Goal: Communication & Community: Ask a question

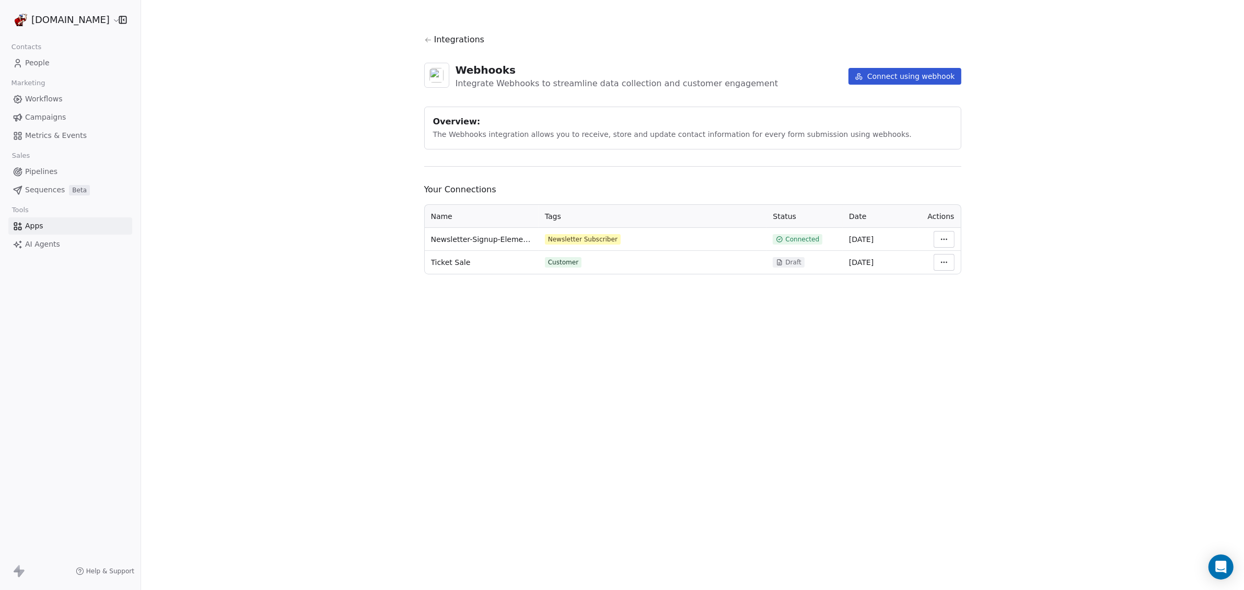
click at [804, 241] on span "Connected" at bounding box center [802, 239] width 34 height 8
click at [946, 238] on html "[DOMAIN_NAME] Contacts People Marketing Workflows Campaigns Metrics & Events Sa…" at bounding box center [622, 295] width 1244 height 590
click at [947, 314] on div "Manage Mapping" at bounding box center [975, 312] width 75 height 17
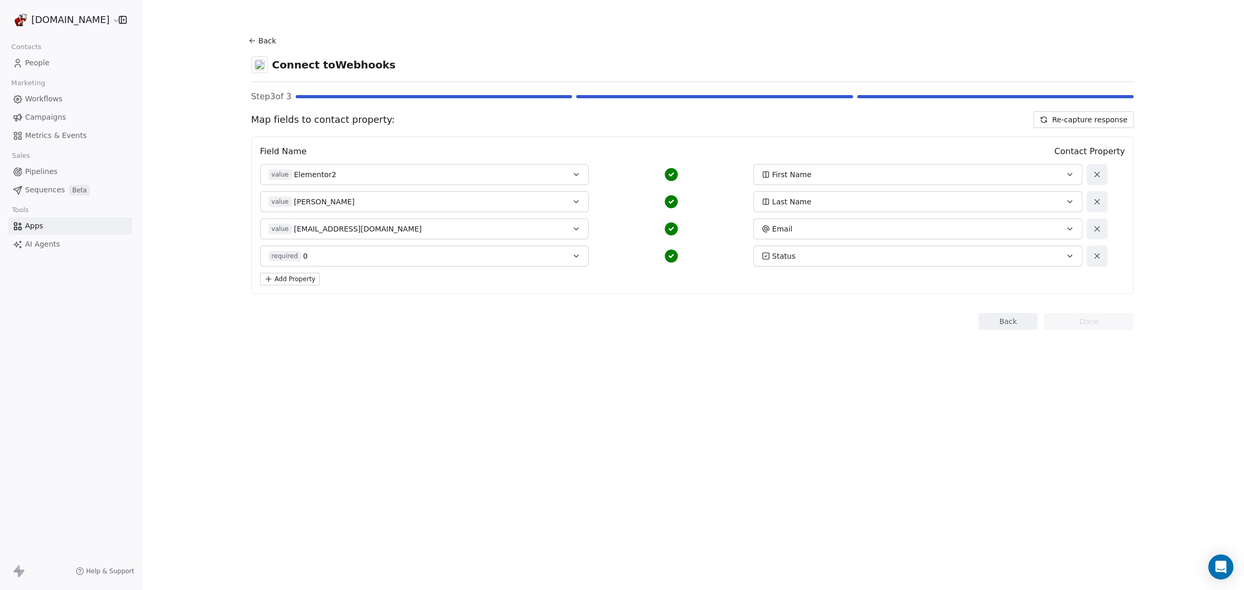
click at [33, 133] on span "Metrics & Events" at bounding box center [56, 135] width 62 height 11
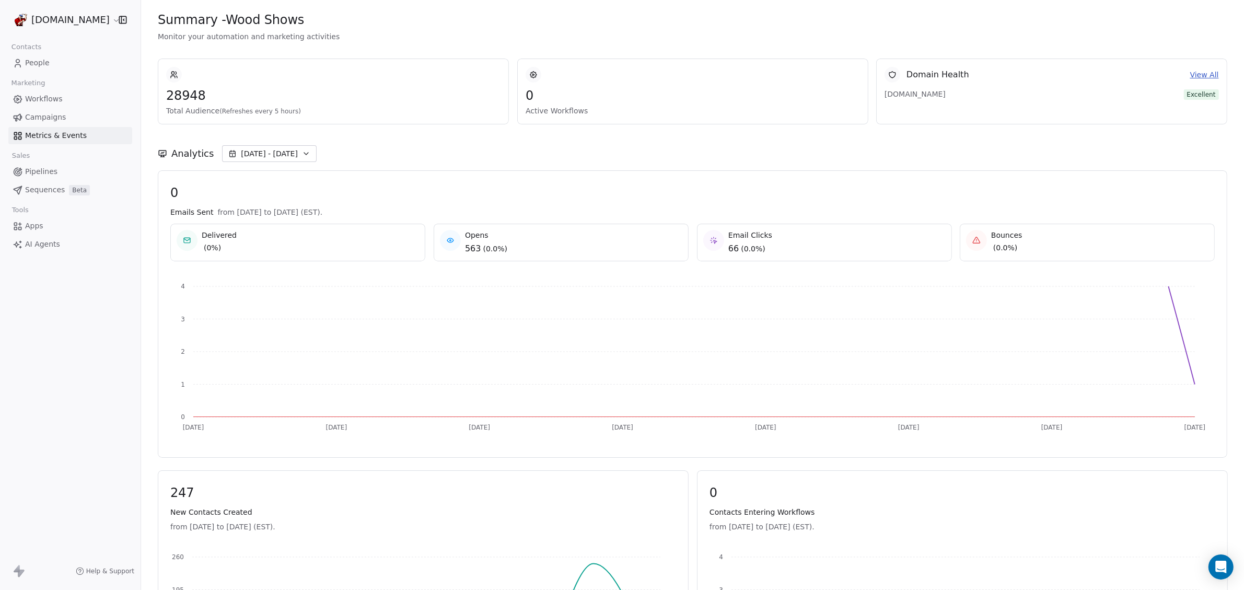
click at [37, 117] on span "Campaigns" at bounding box center [45, 117] width 41 height 11
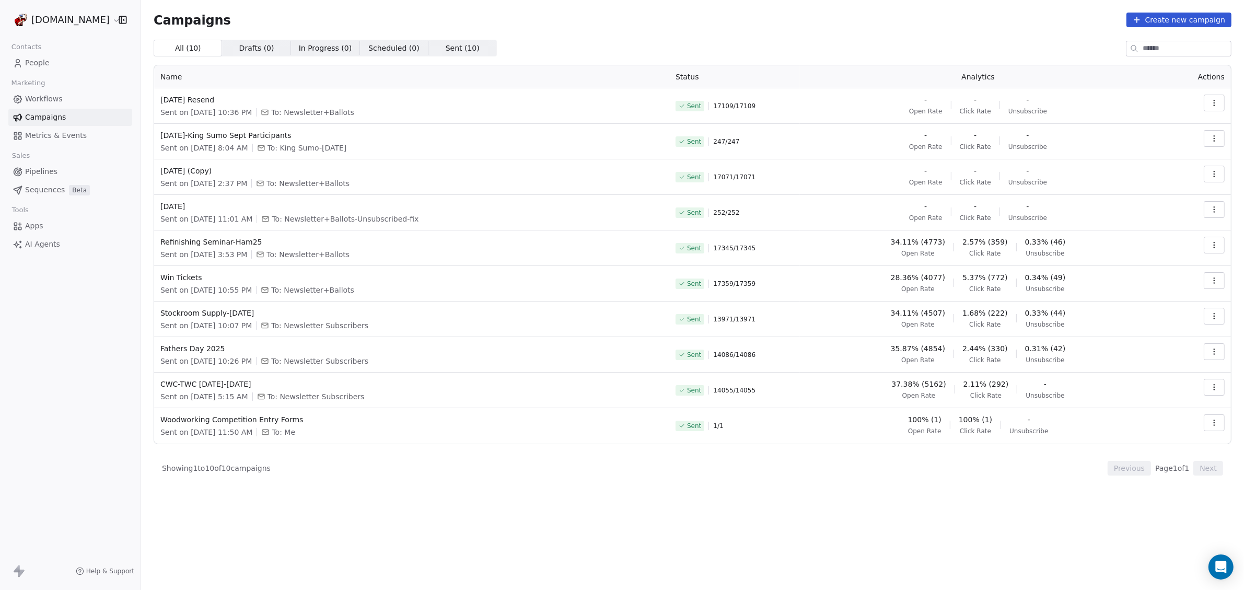
click at [1215, 105] on icon "button" at bounding box center [1214, 103] width 8 height 8
click at [1169, 142] on span "View Analytics" at bounding box center [1161, 143] width 61 height 13
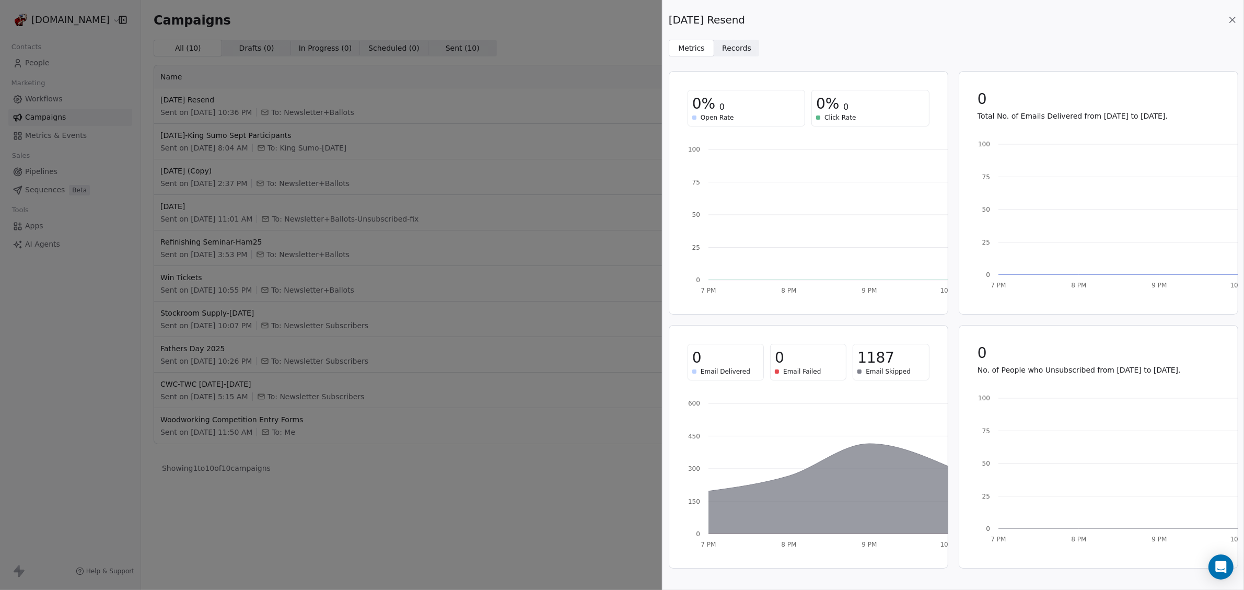
click at [732, 47] on span "Records" at bounding box center [736, 48] width 29 height 11
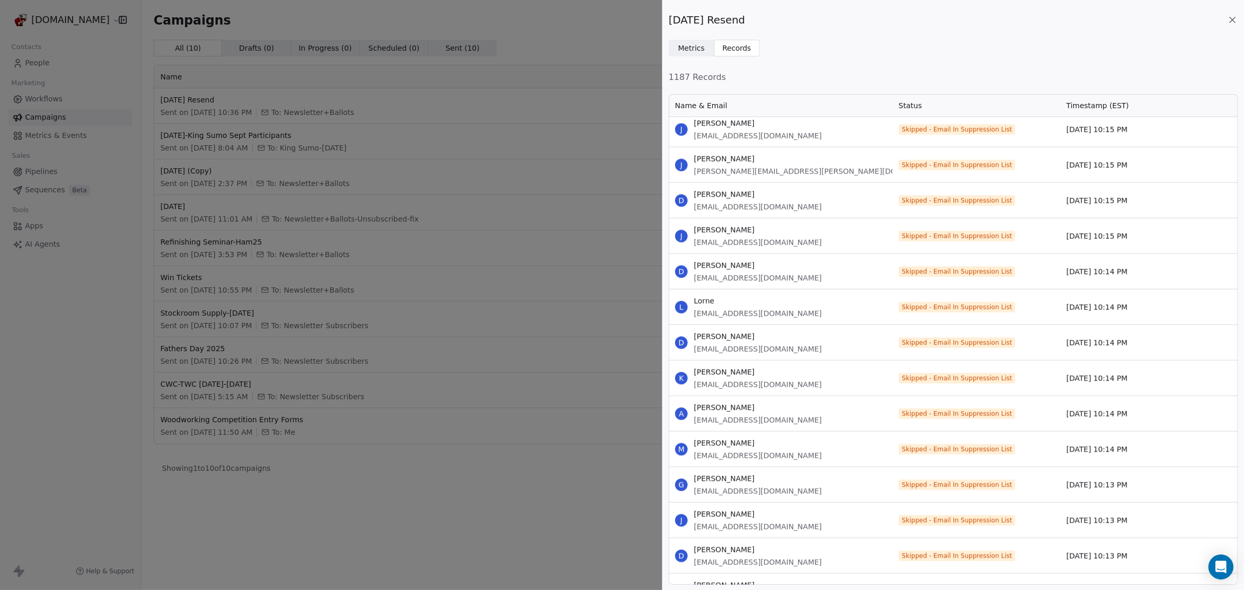
scroll to position [6637, 0]
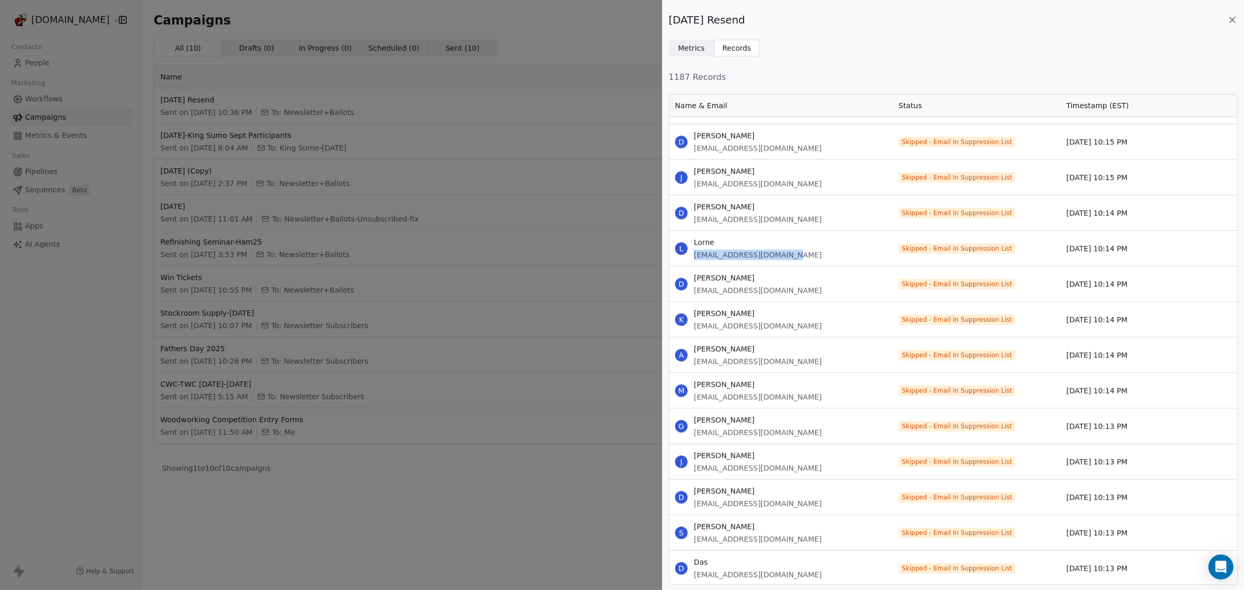
drag, startPoint x: 800, startPoint y: 256, endPoint x: 695, endPoint y: 259, distance: 104.6
click at [695, 259] on div "L Lorne [EMAIL_ADDRESS][DOMAIN_NAME]" at bounding box center [781, 248] width 224 height 35
click at [588, 27] on div "[DATE] Resend Metrics Metrics Records Records 1187 Records Name & Email Status …" at bounding box center [622, 295] width 1244 height 590
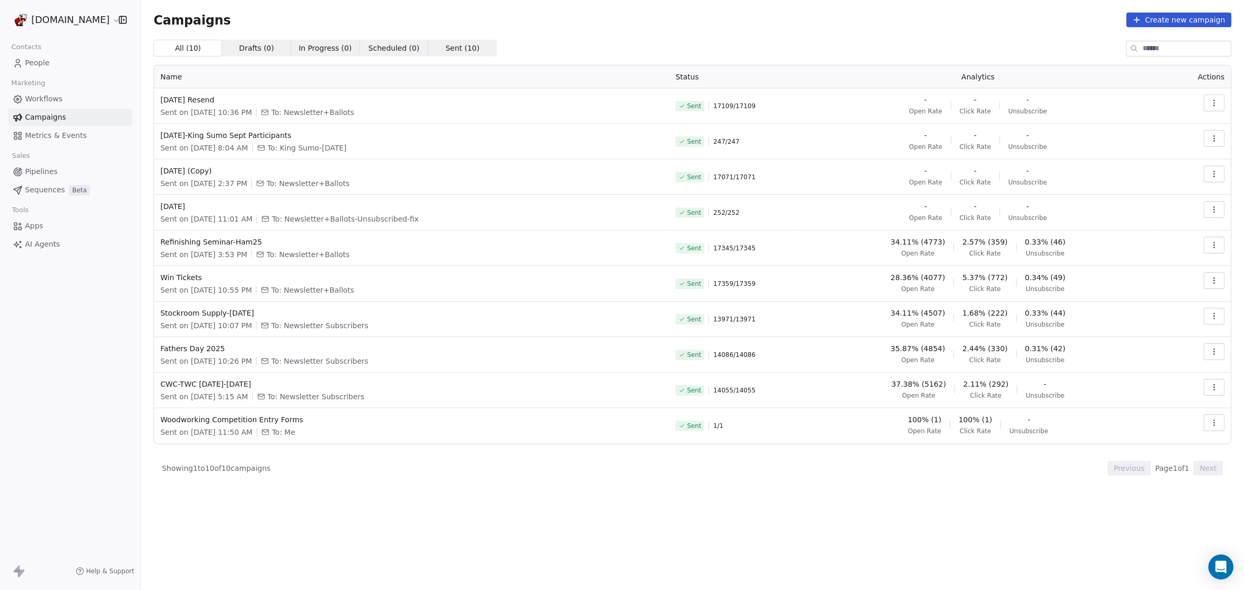
click at [43, 62] on span "People" at bounding box center [37, 62] width 25 height 11
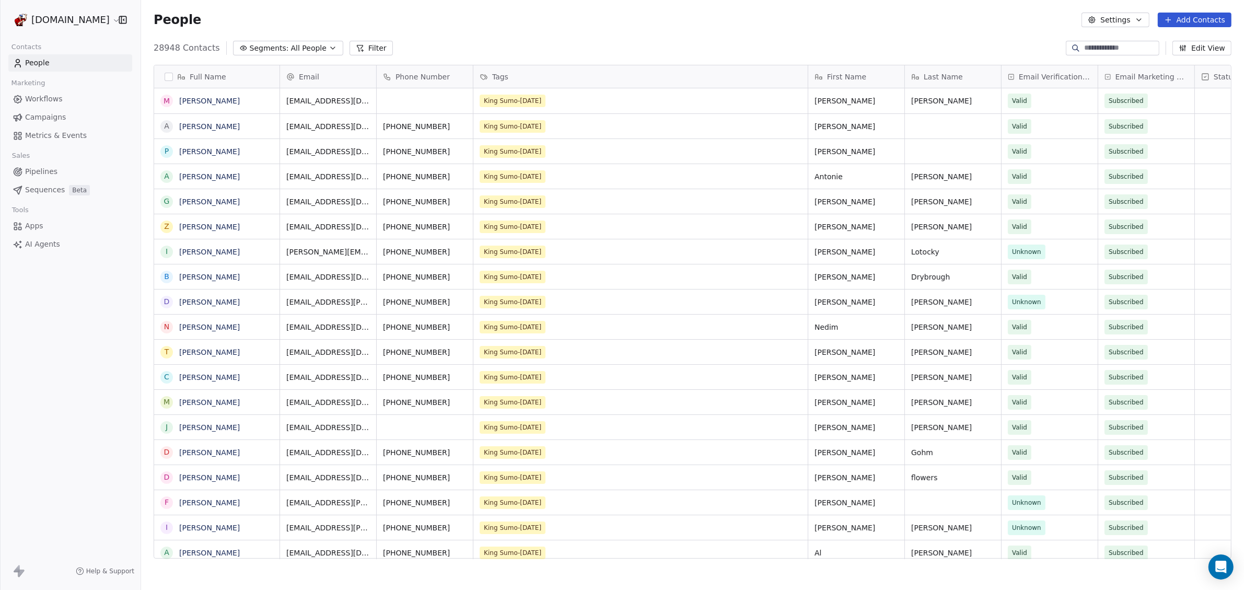
scroll to position [509, 1093]
click at [291, 45] on span "All People" at bounding box center [309, 48] width 36 height 11
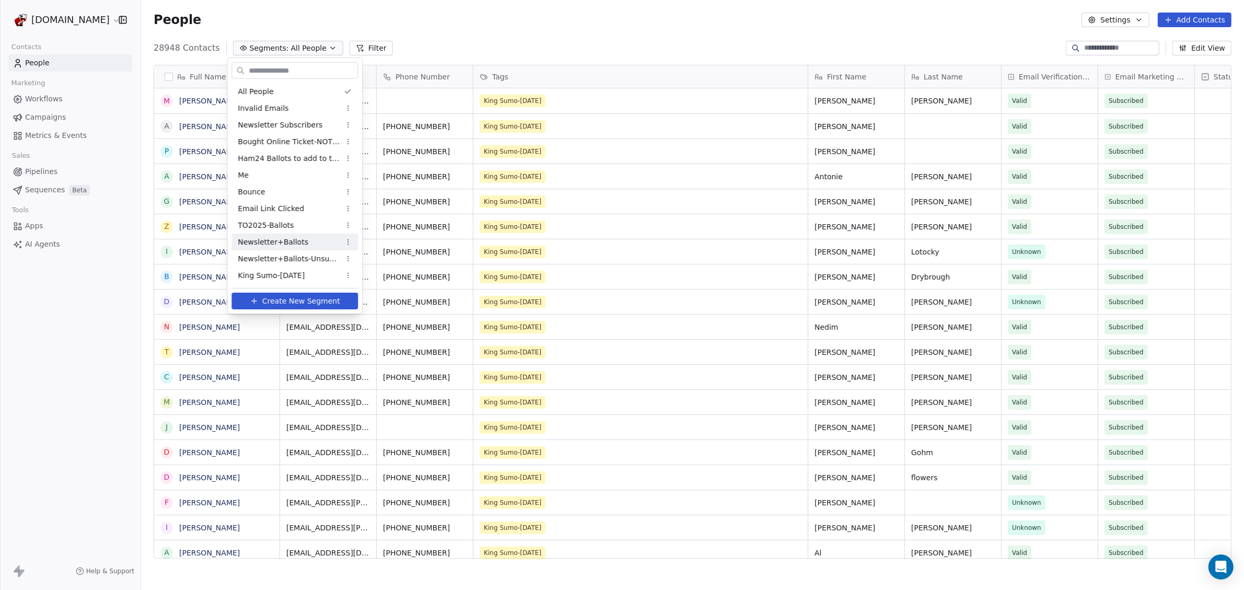
click at [281, 241] on span "Newsletter+Ballots" at bounding box center [273, 242] width 71 height 11
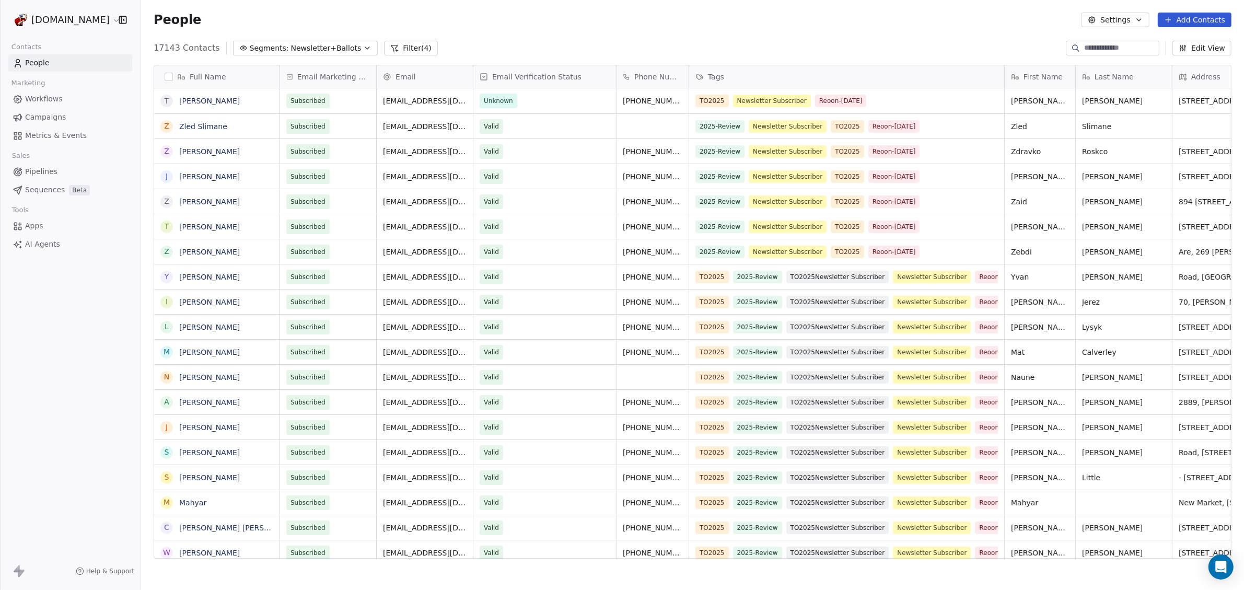
click at [1093, 47] on input at bounding box center [1120, 48] width 73 height 10
paste input "**********"
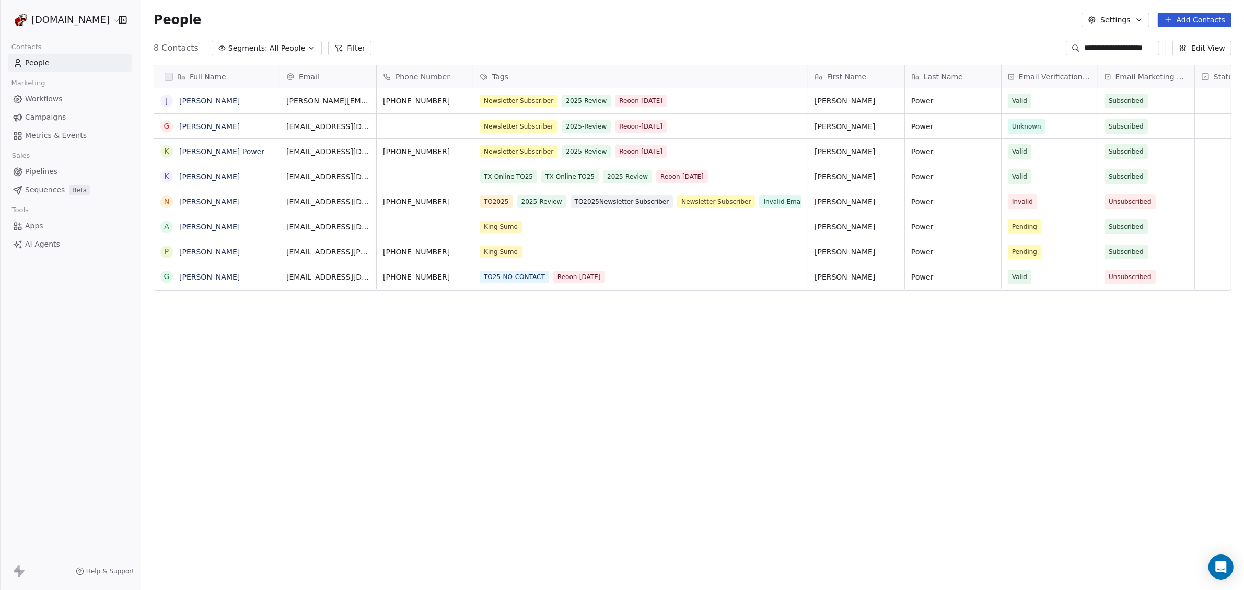
type input "**********"
drag, startPoint x: 1070, startPoint y: 47, endPoint x: 1244, endPoint y: 54, distance: 173.6
click at [1244, 54] on div "**********" at bounding box center [692, 48] width 1103 height 17
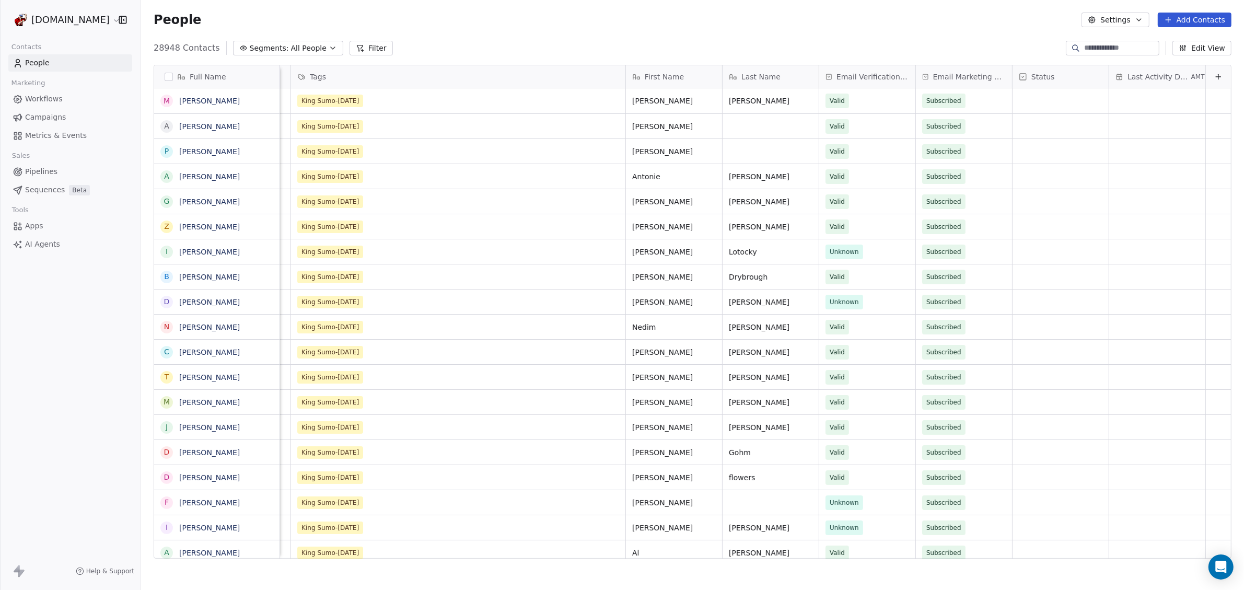
scroll to position [0, 191]
click at [1035, 78] on span "Status" at bounding box center [1043, 77] width 24 height 10
click at [1035, 78] on html "[DOMAIN_NAME] Contacts People Marketing Workflows Campaigns Metrics & Events Sa…" at bounding box center [622, 295] width 1244 height 590
click at [1128, 77] on span "Last Activity Date" at bounding box center [1159, 77] width 62 height 10
click at [1119, 136] on span "Hide" at bounding box center [1127, 132] width 17 height 10
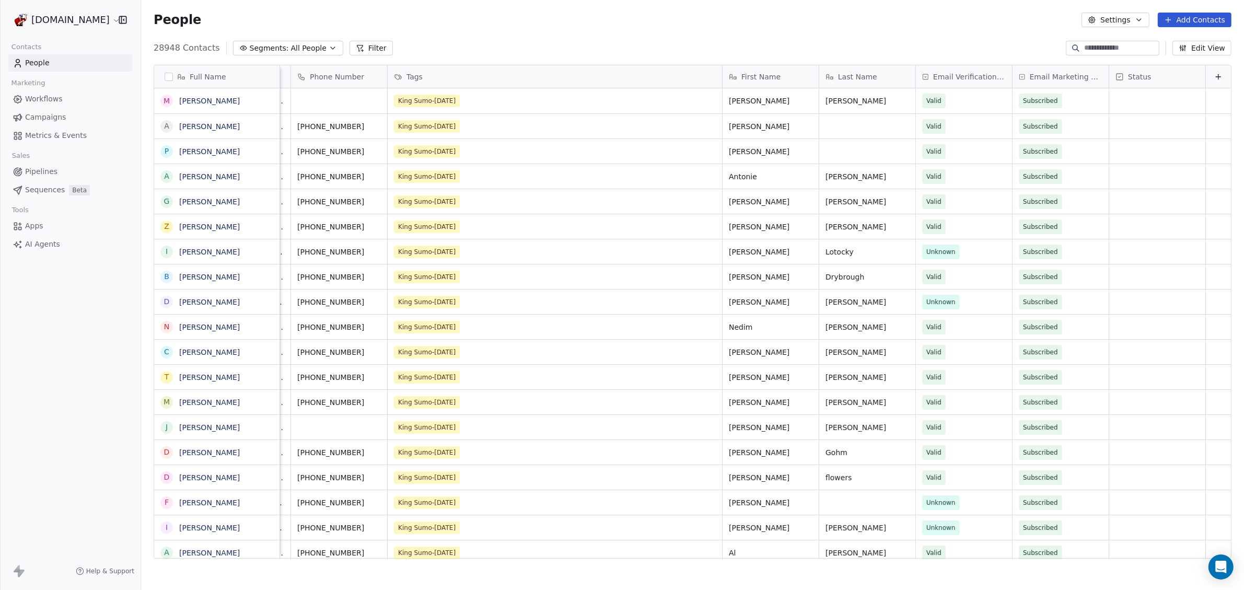
scroll to position [0, 95]
click at [1215, 75] on button at bounding box center [1218, 77] width 13 height 13
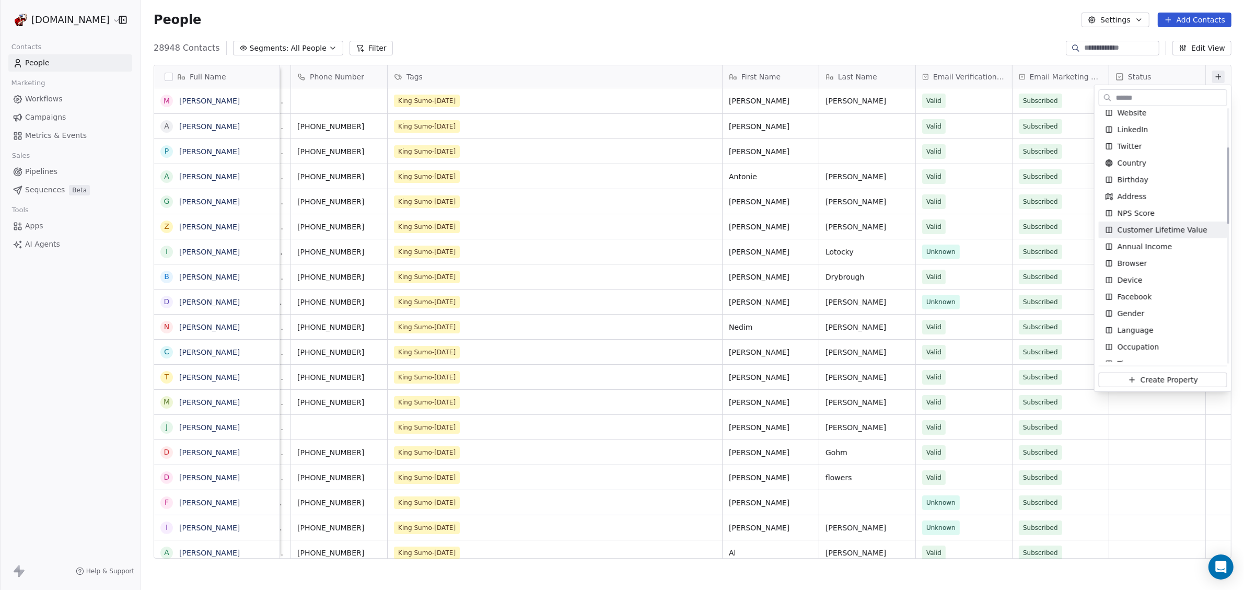
scroll to position [131, 0]
click at [1160, 272] on div "Facebook" at bounding box center [1163, 272] width 116 height 10
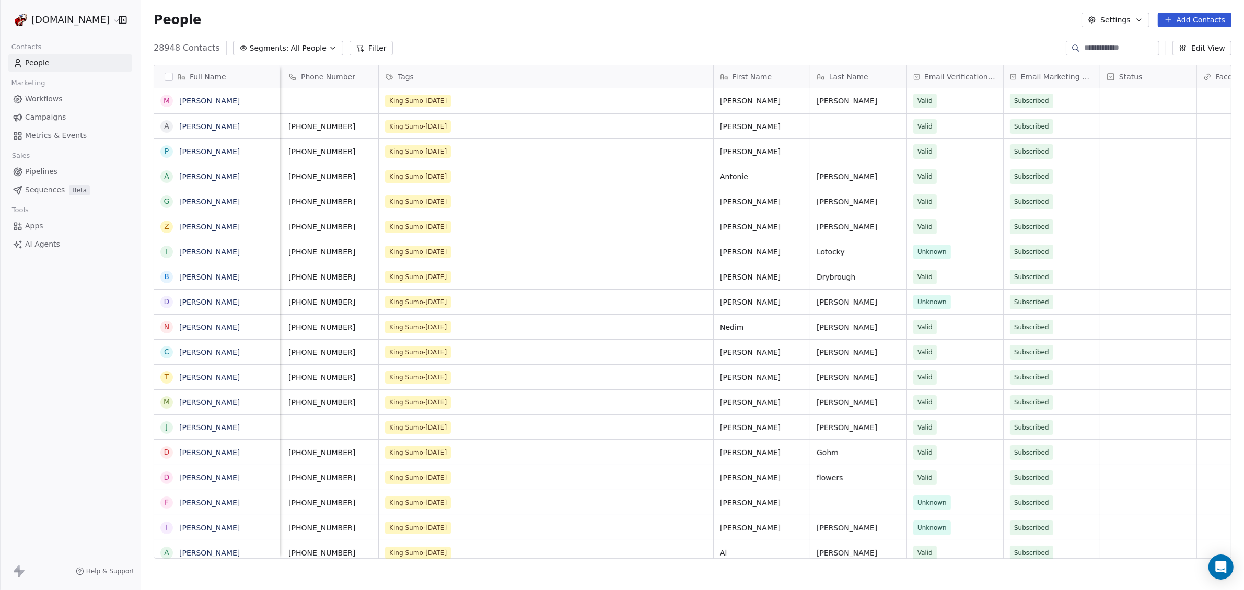
scroll to position [0, 191]
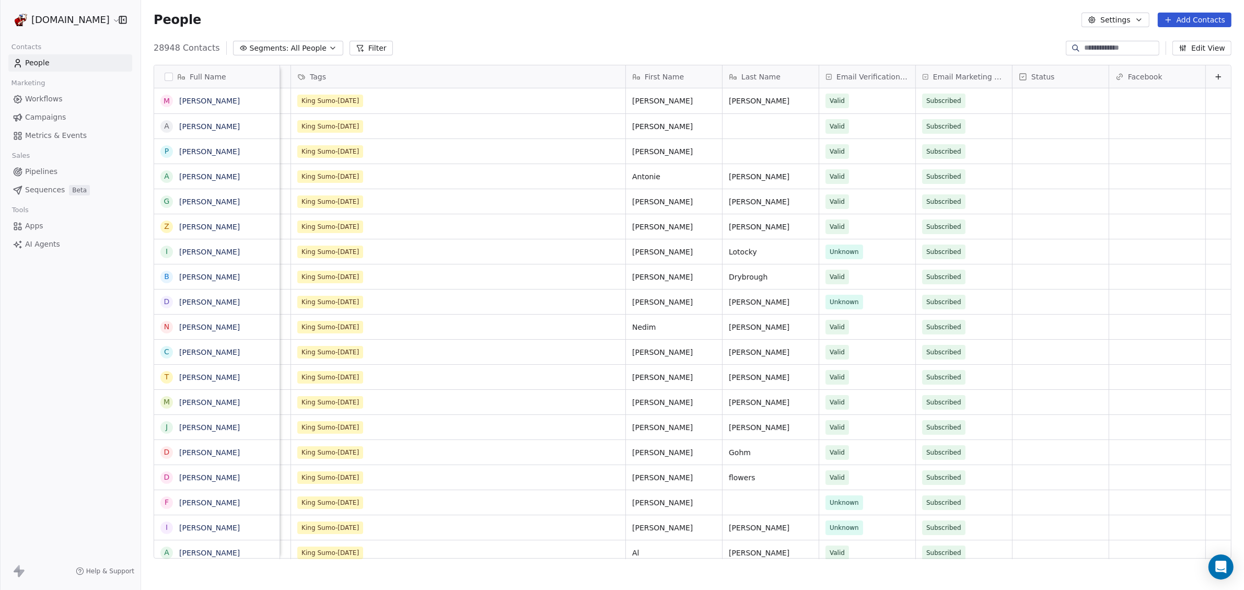
click at [1128, 80] on span "Facebook" at bounding box center [1145, 77] width 34 height 10
click at [1119, 101] on span "Edit property" at bounding box center [1143, 99] width 48 height 10
click at [990, 55] on html "[DOMAIN_NAME] Contacts People Marketing Workflows Campaigns Metrics & Events Sa…" at bounding box center [622, 295] width 1244 height 590
click at [1118, 182] on button "Cancel" at bounding box center [1115, 179] width 49 height 15
click at [1181, 76] on div "Facebook" at bounding box center [1157, 77] width 82 height 10
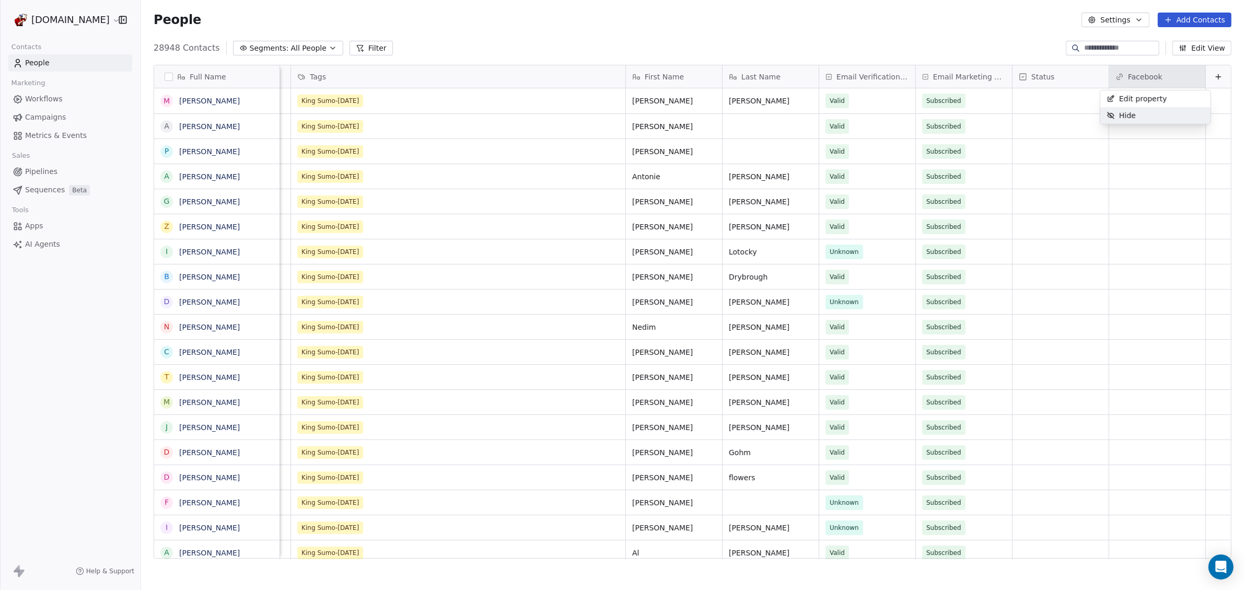
click at [1131, 120] on span "Hide" at bounding box center [1127, 115] width 17 height 10
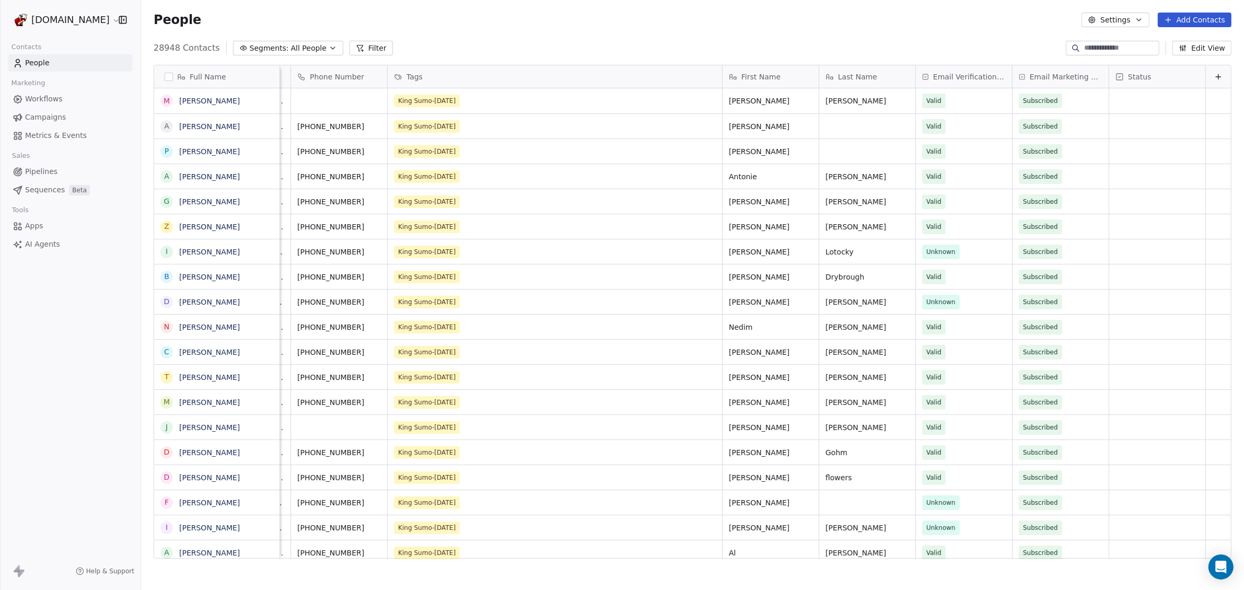
scroll to position [0, 95]
click at [31, 112] on span "Campaigns" at bounding box center [45, 117] width 41 height 11
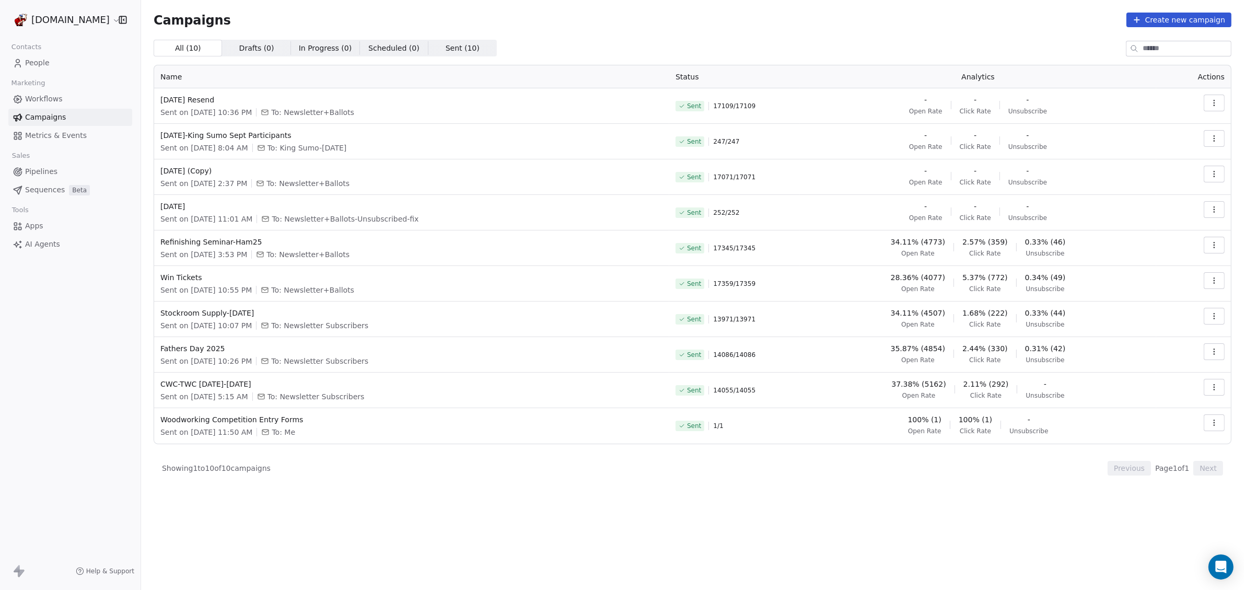
click at [108, 572] on span "Help & Support" at bounding box center [110, 571] width 48 height 8
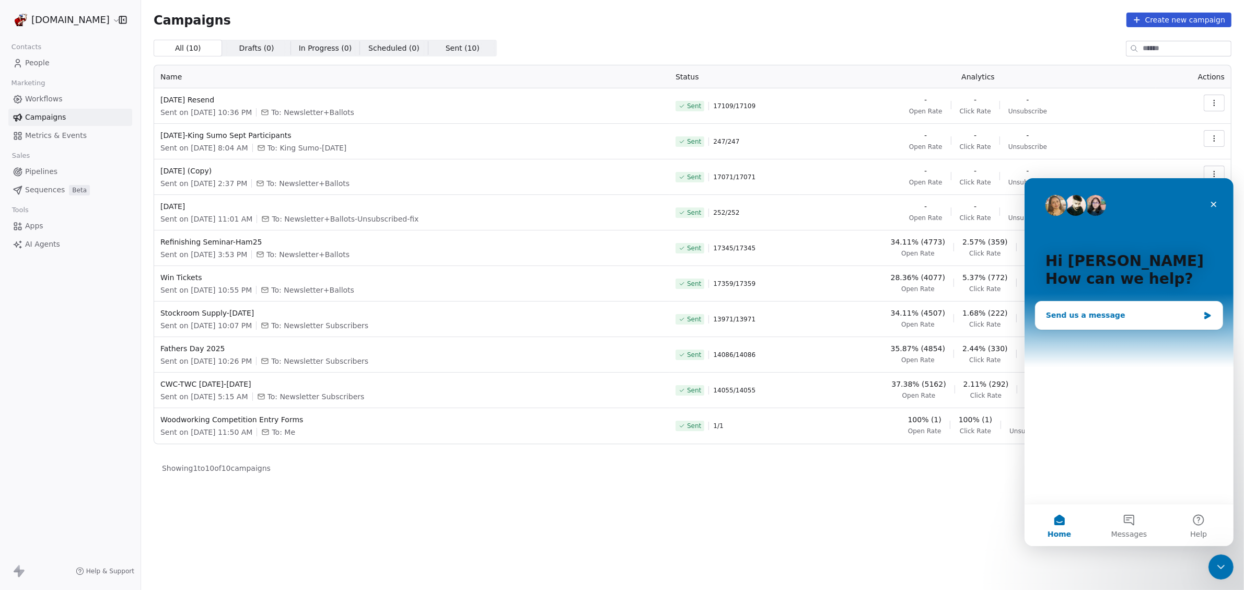
click at [1105, 317] on div "Send us a message" at bounding box center [1122, 314] width 153 height 11
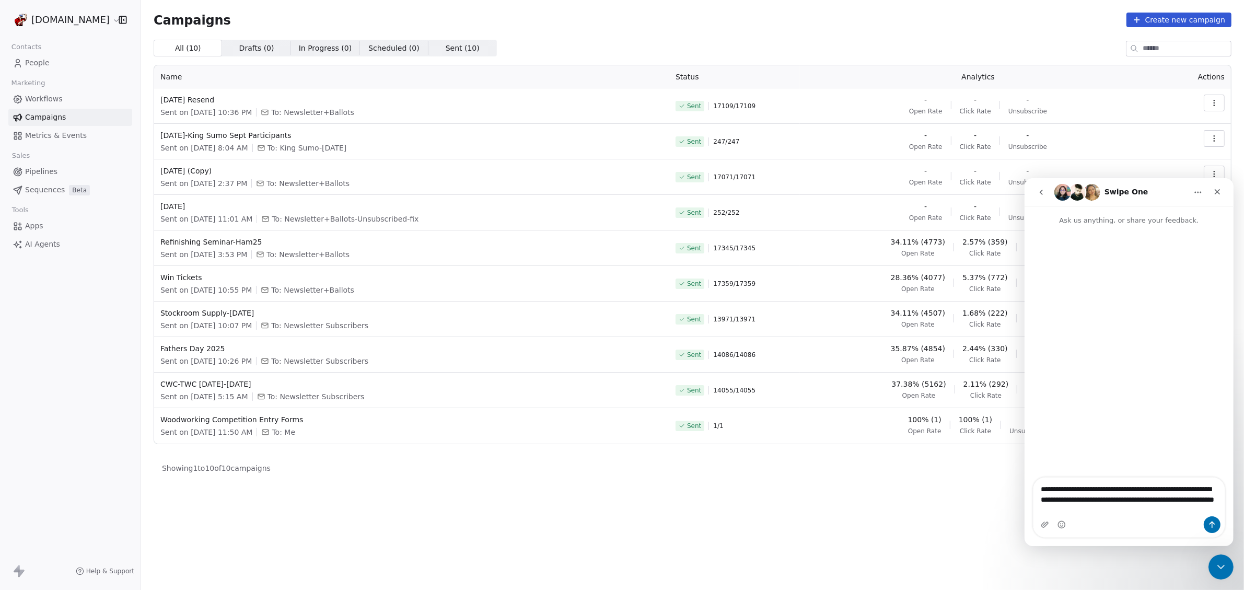
type textarea "**********"
click at [1041, 194] on icon "go back" at bounding box center [1040, 191] width 3 height 5
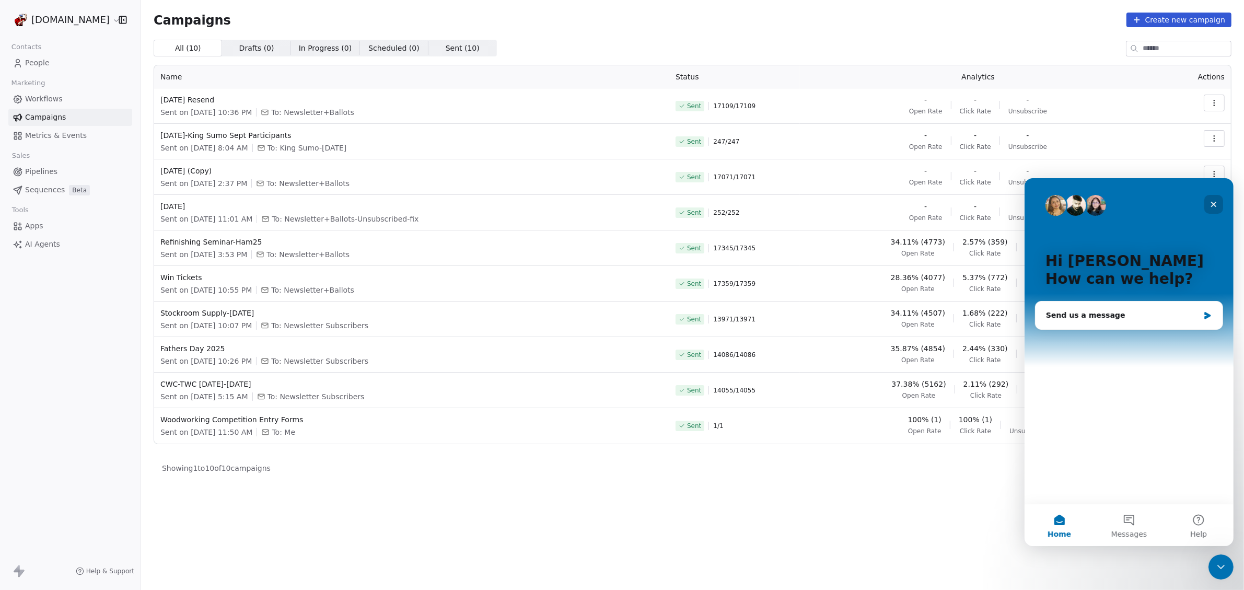
click at [1212, 202] on icon "Close" at bounding box center [1214, 204] width 6 height 6
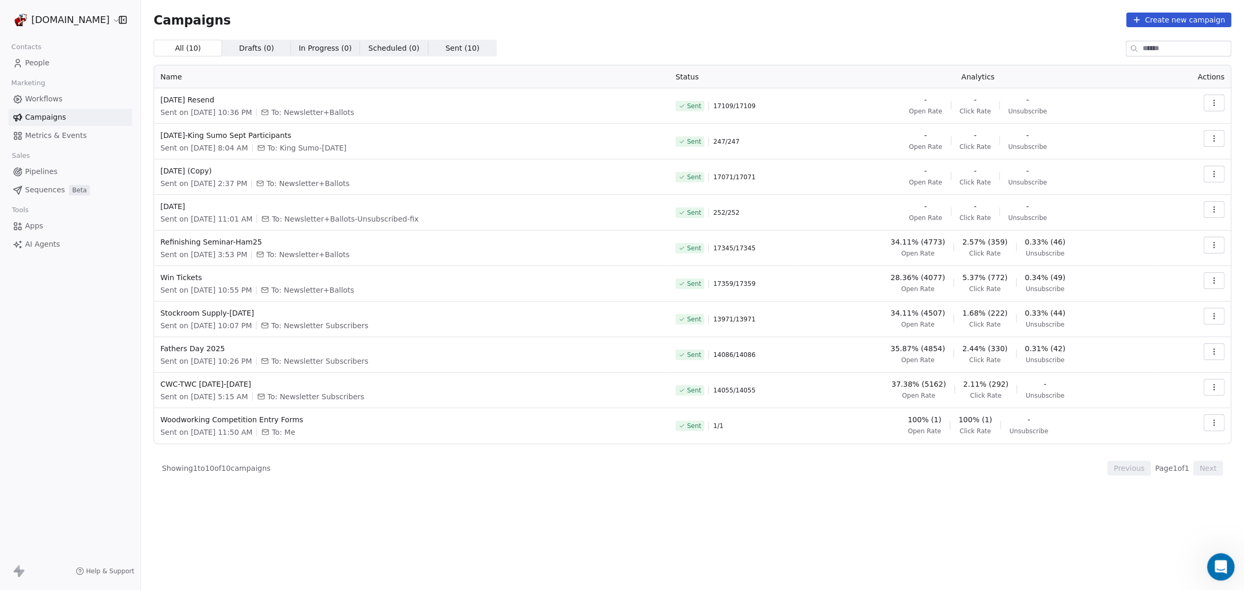
click at [1221, 563] on icon "Open Intercom Messenger" at bounding box center [1219, 565] width 17 height 17
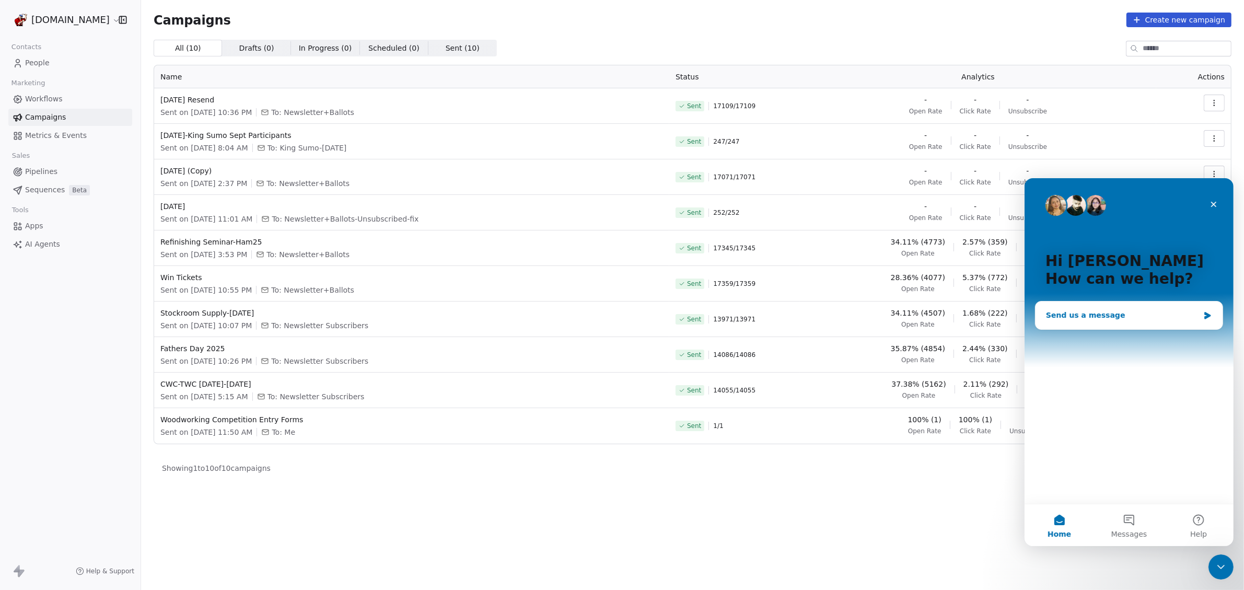
click at [1111, 311] on div "Send us a message" at bounding box center [1122, 314] width 153 height 11
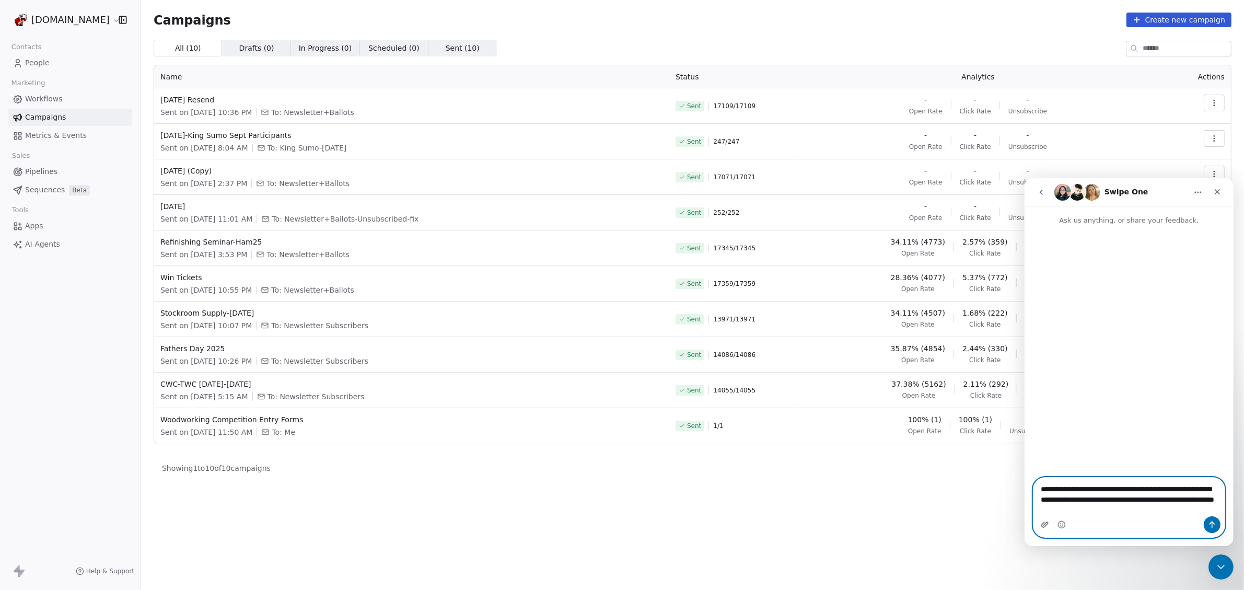
click at [1043, 526] on icon "Upload attachment" at bounding box center [1044, 524] width 7 height 6
click at [1120, 509] on textarea "**********" at bounding box center [1129, 496] width 192 height 39
type textarea "**********"
click at [1209, 521] on icon "Send a message…" at bounding box center [1212, 524] width 8 height 8
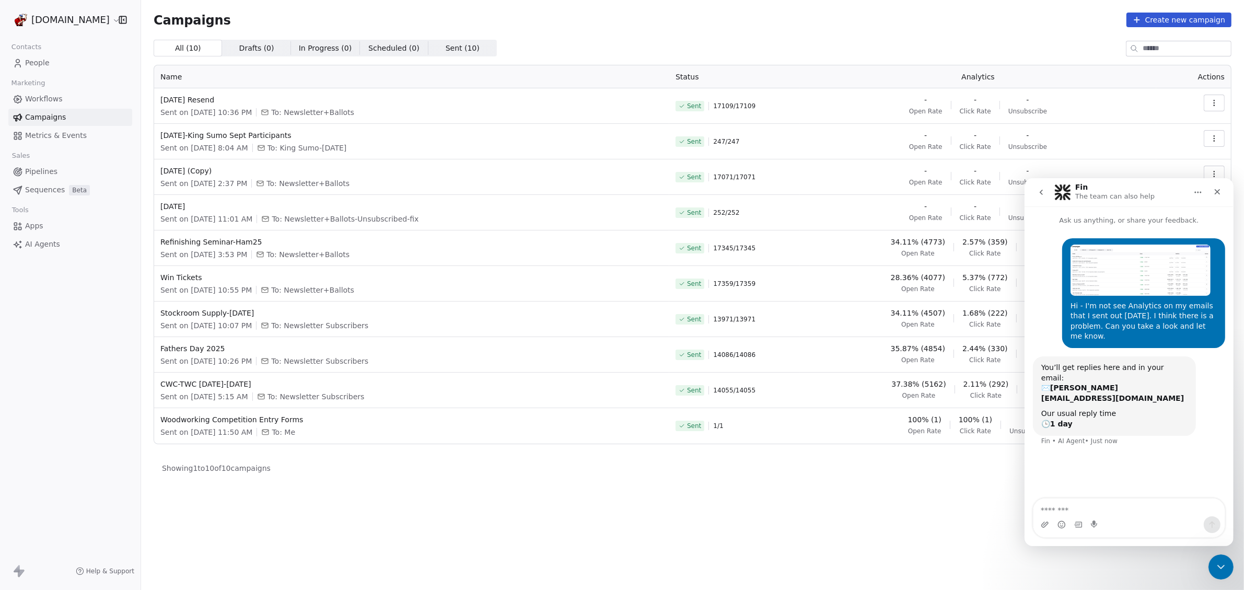
click at [1139, 98] on div "- Open Rate - Click Rate - Unsubscribe" at bounding box center [978, 105] width 344 height 21
click at [182, 103] on span "[DATE] Resend" at bounding box center [411, 100] width 503 height 10
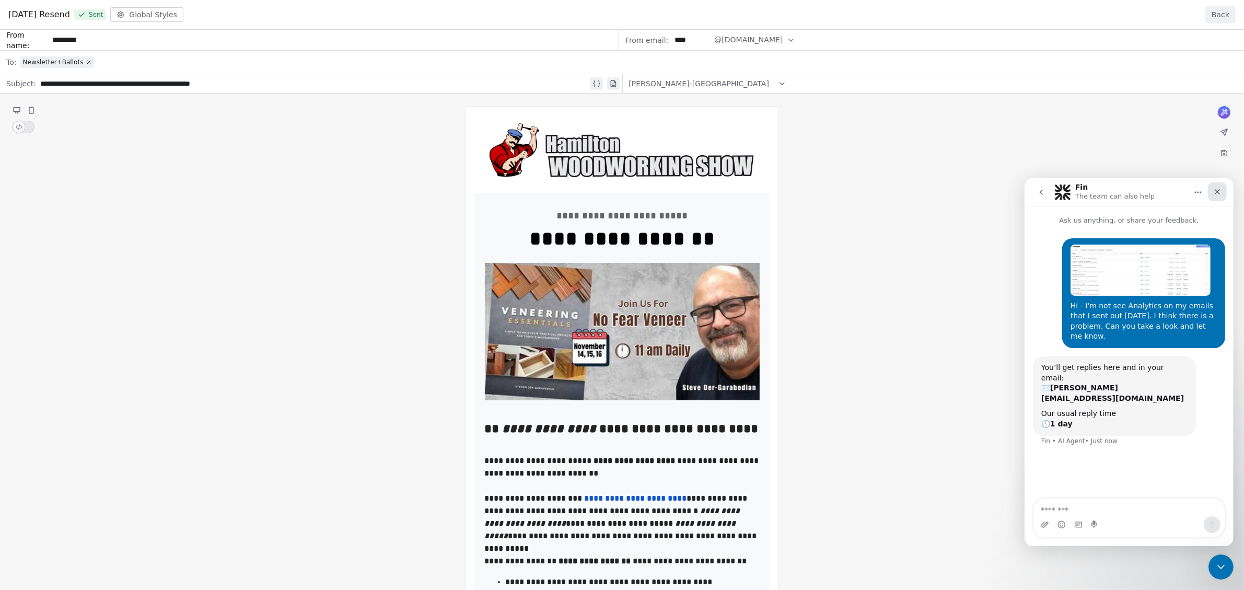
click at [1221, 190] on icon "Close" at bounding box center [1217, 191] width 8 height 8
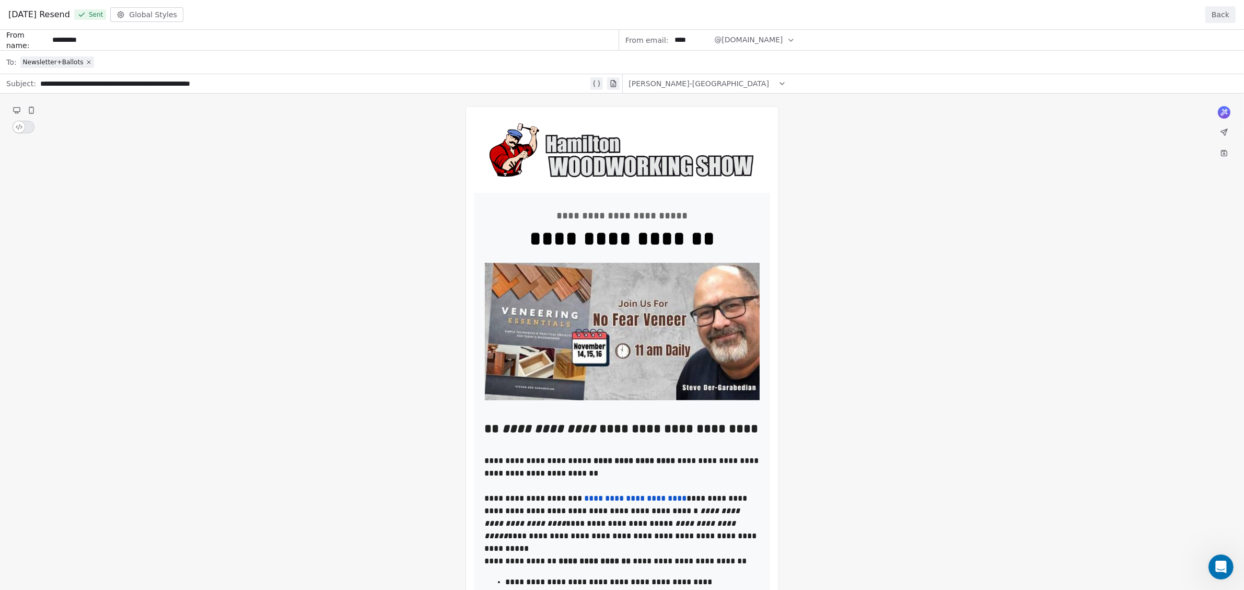
click at [1225, 11] on button "Back" at bounding box center [1220, 14] width 30 height 17
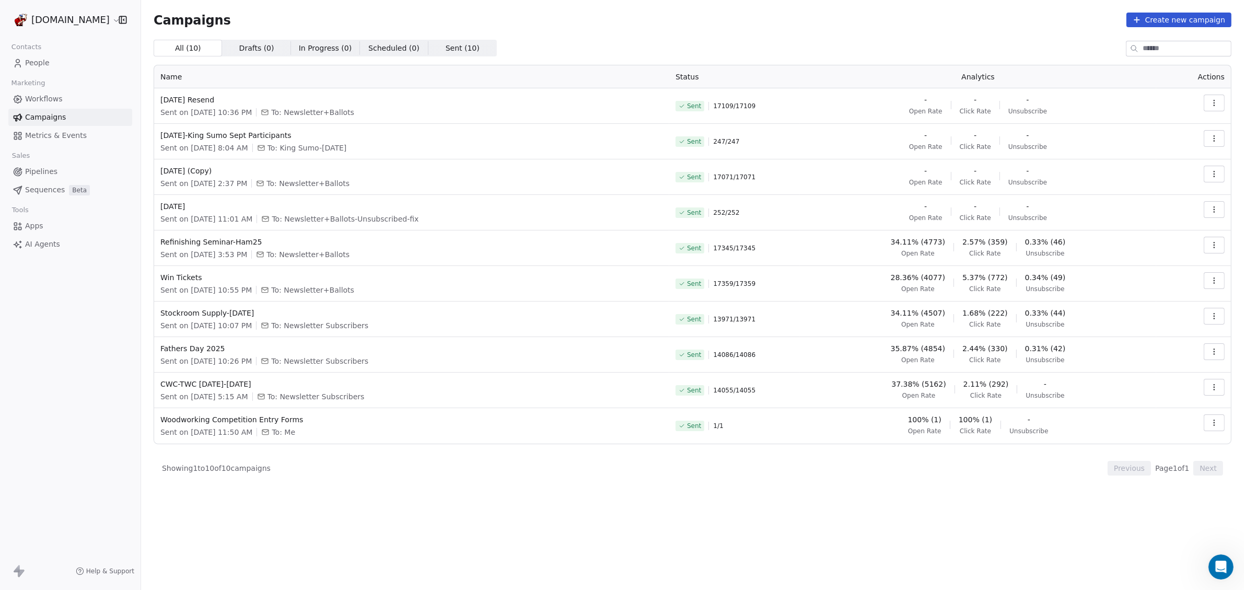
click at [1023, 144] on span "Unsubscribe" at bounding box center [1027, 147] width 39 height 8
click at [1208, 97] on button "button" at bounding box center [1214, 103] width 21 height 17
click at [1178, 140] on span "View Analytics" at bounding box center [1161, 143] width 61 height 13
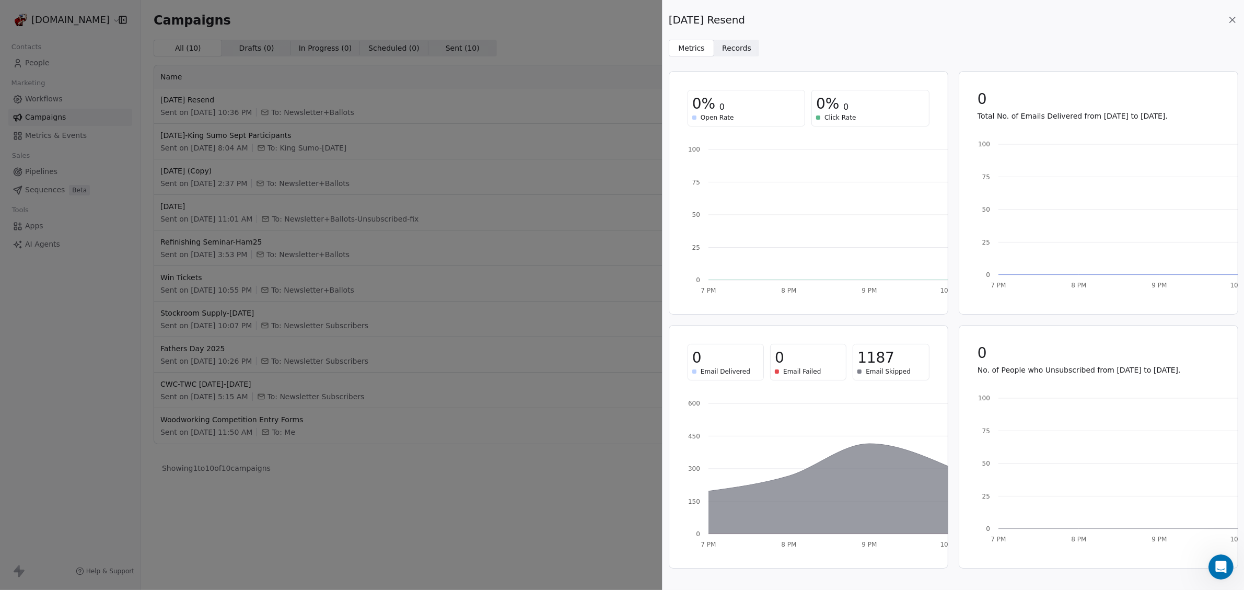
click at [105, 55] on div "[DATE] Resend Metrics Metrics Records Records 0% 0 Open Rate 0% 0 Click Rate 7 …" at bounding box center [622, 295] width 1244 height 590
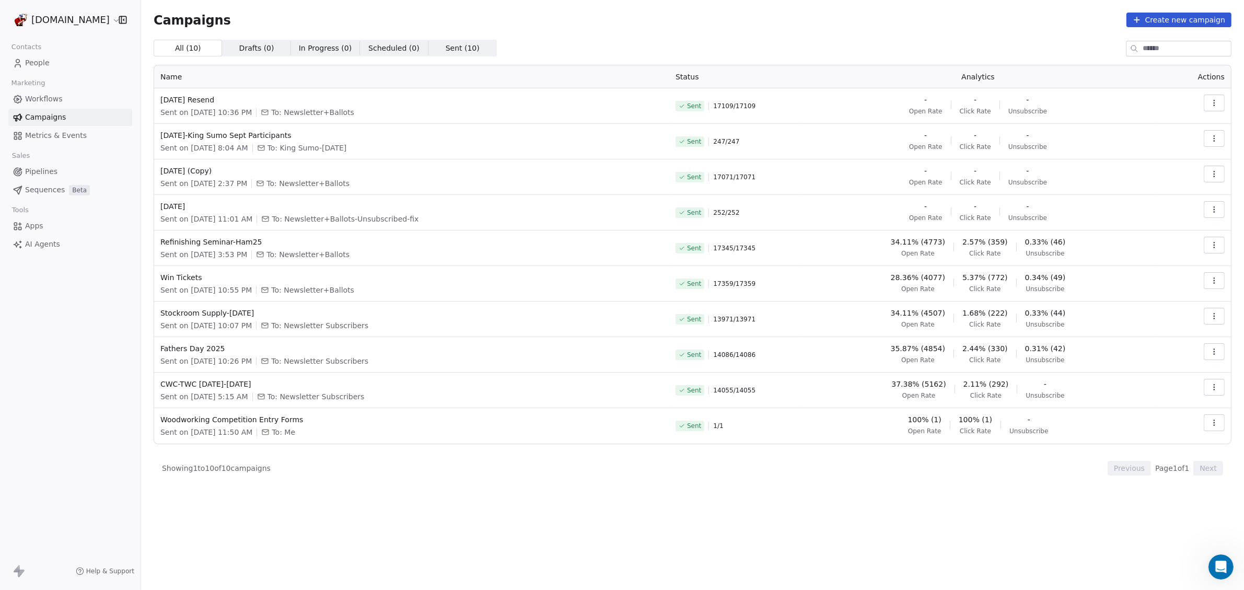
click at [98, 572] on span "Help & Support" at bounding box center [110, 571] width 48 height 8
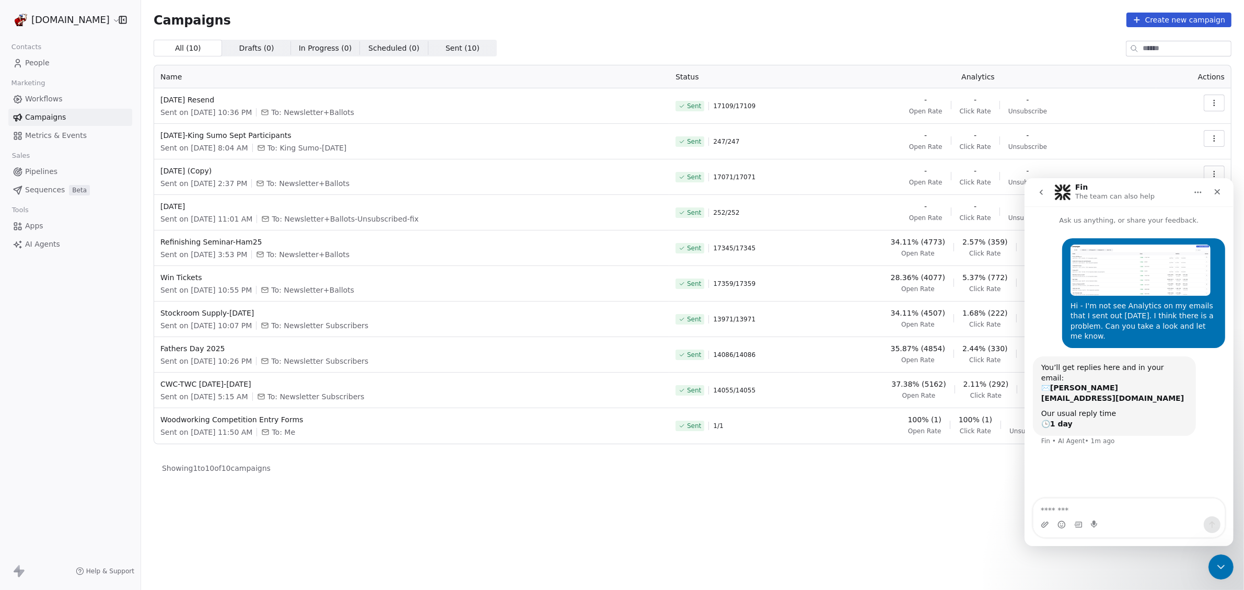
click at [1035, 195] on button "go back" at bounding box center [1041, 192] width 20 height 20
